Goal: Book appointment/travel/reservation

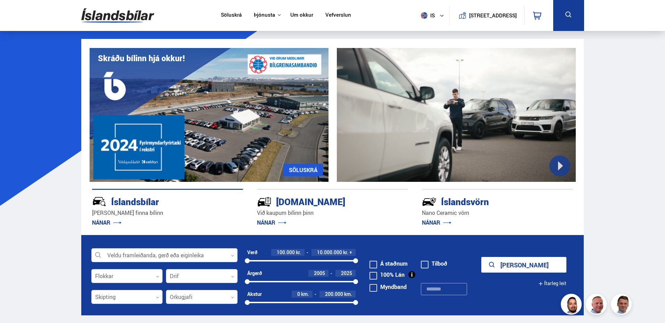
click at [220, 255] on div at bounding box center [164, 255] width 146 height 14
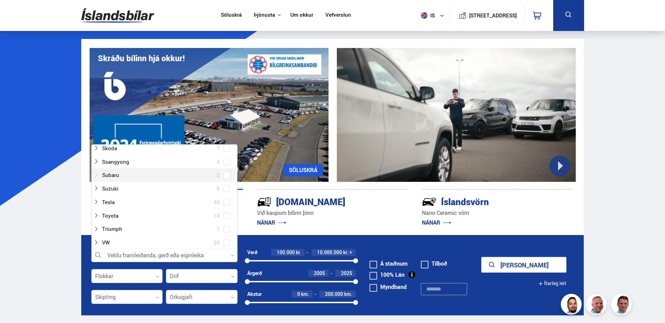
scroll to position [451, 0]
click at [117, 184] on div at bounding box center [157, 183] width 128 height 10
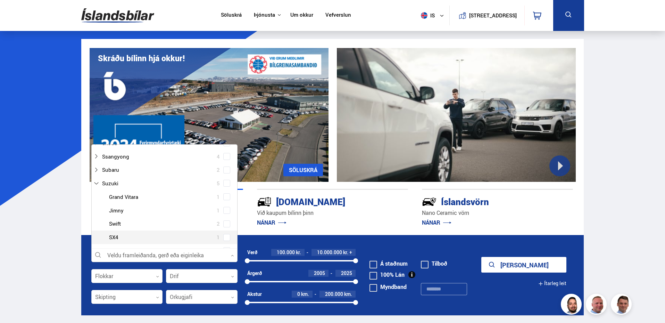
click at [110, 238] on div at bounding box center [171, 237] width 128 height 10
click at [112, 238] on div at bounding box center [171, 237] width 128 height 10
click at [225, 238] on span at bounding box center [226, 237] width 3 height 3
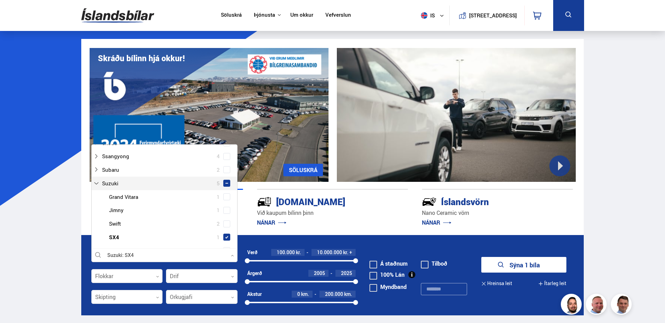
click at [226, 184] on span at bounding box center [226, 183] width 3 height 3
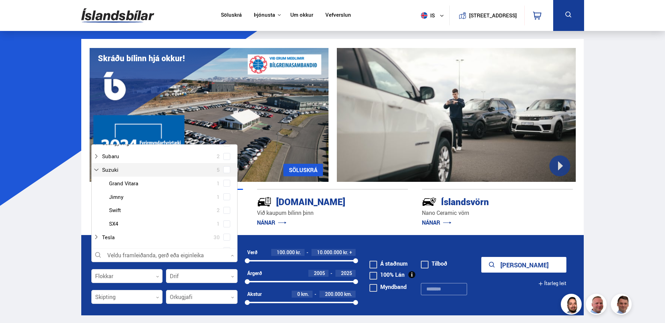
scroll to position [451, 0]
click at [225, 183] on span at bounding box center [226, 183] width 3 height 3
click at [225, 184] on span at bounding box center [226, 183] width 3 height 3
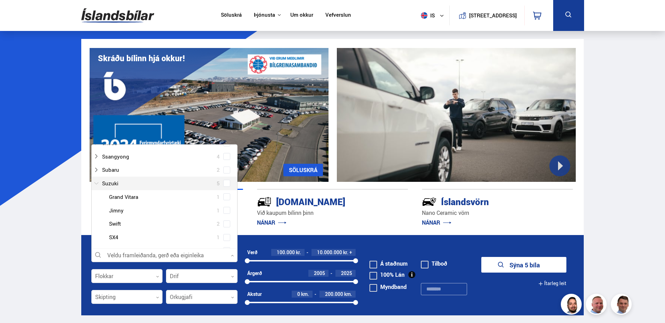
click at [112, 183] on div at bounding box center [157, 183] width 128 height 10
click at [225, 183] on span at bounding box center [226, 183] width 3 height 3
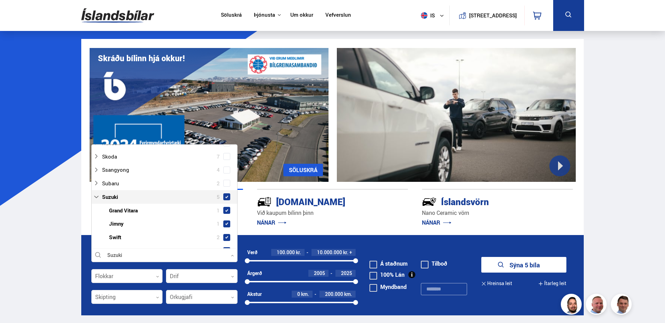
scroll to position [465, 0]
click at [536, 265] on button "Sýna 5 bíla" at bounding box center [523, 265] width 85 height 16
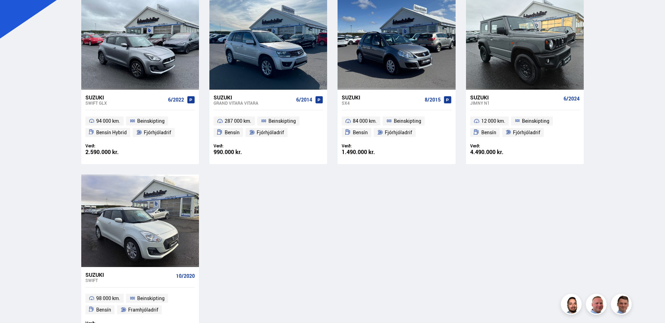
scroll to position [174, 0]
